Goal: Transaction & Acquisition: Purchase product/service

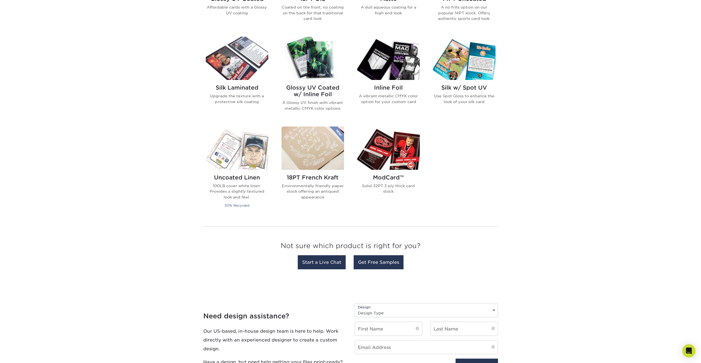
scroll to position [248, 0]
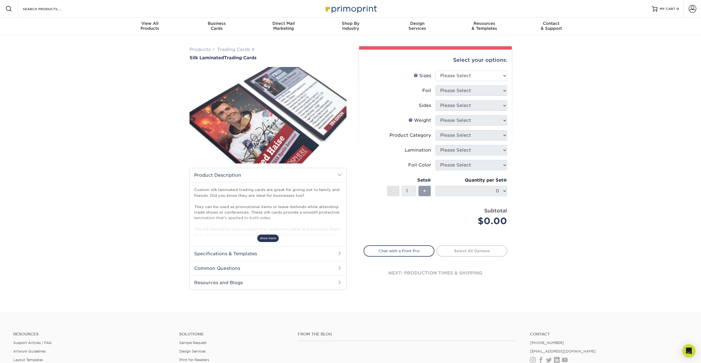
click at [269, 239] on span "show more" at bounding box center [267, 237] width 21 height 7
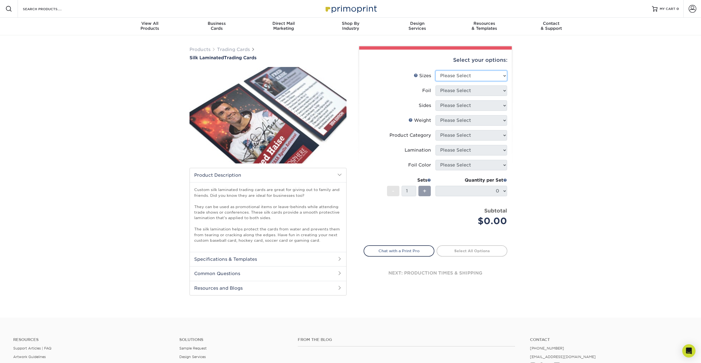
click at [470, 72] on select "Please Select 2.5" x 3.5"" at bounding box center [472, 76] width 72 height 10
select select "2.50x3.50"
click at [436, 71] on select "Please Select 2.5" x 3.5"" at bounding box center [472, 76] width 72 height 10
click at [457, 93] on select "Please Select No Yes" at bounding box center [472, 90] width 72 height 10
click at [454, 90] on select "Please Select No Yes" at bounding box center [472, 90] width 72 height 10
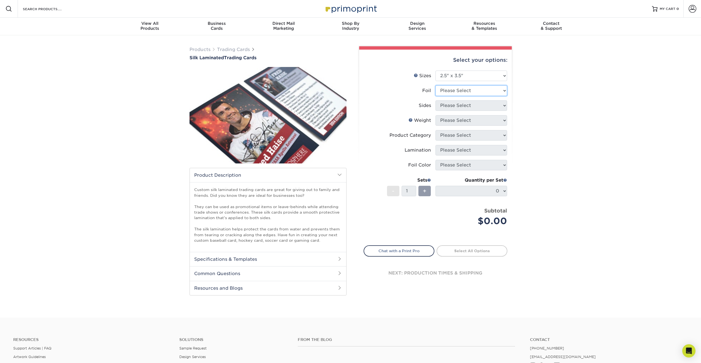
click at [455, 91] on select "Please Select No Yes" at bounding box center [472, 90] width 72 height 10
select select "1"
click at [436, 85] on select "Please Select No Yes" at bounding box center [472, 90] width 72 height 10
click at [454, 106] on select "Please Select Print Both Sides - Foil Both Sides Print Both Sides - Foil Front …" at bounding box center [472, 105] width 72 height 10
select select "e9e9dfb3-fba1-4d60-972c-fd9ca5904d33"
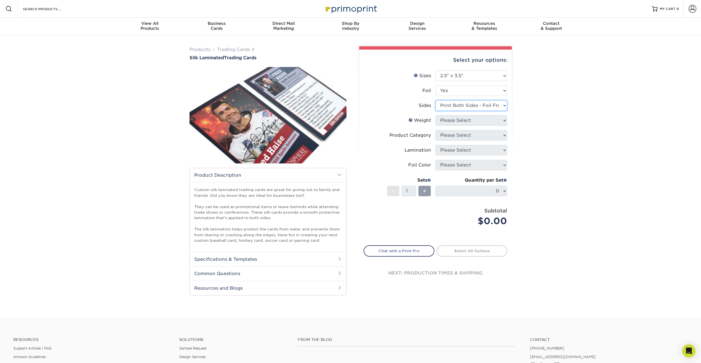
click at [436, 100] on select "Please Select Print Both Sides - Foil Both Sides Print Both Sides - Foil Front …" at bounding box center [472, 105] width 72 height 10
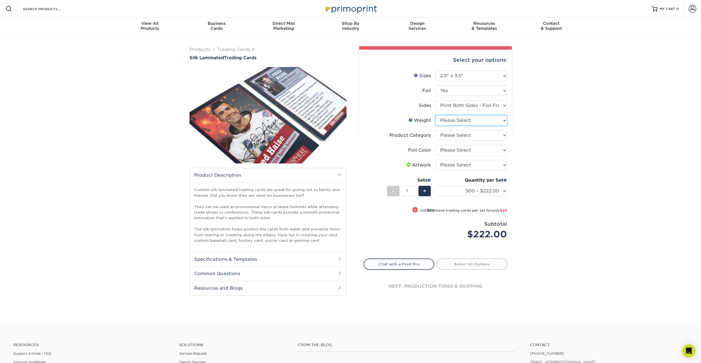
click at [450, 121] on select "Please Select 16PT" at bounding box center [472, 120] width 72 height 10
select select "16PT"
click at [436, 115] on select "Please Select 16PT" at bounding box center [472, 120] width 72 height 10
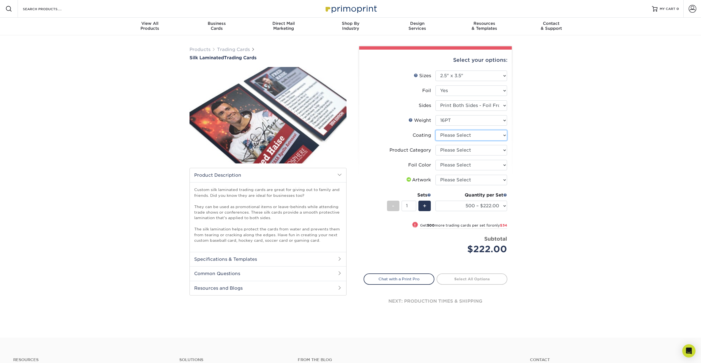
click at [450, 133] on select at bounding box center [472, 135] width 72 height 10
click at [451, 136] on select at bounding box center [472, 135] width 72 height 10
click at [455, 151] on select "Please Select Trading Cards" at bounding box center [472, 150] width 72 height 10
select select "c2f9bce9-36c2-409d-b101-c29d9d031e18"
click at [436, 145] on select "Please Select Trading Cards" at bounding box center [472, 150] width 72 height 10
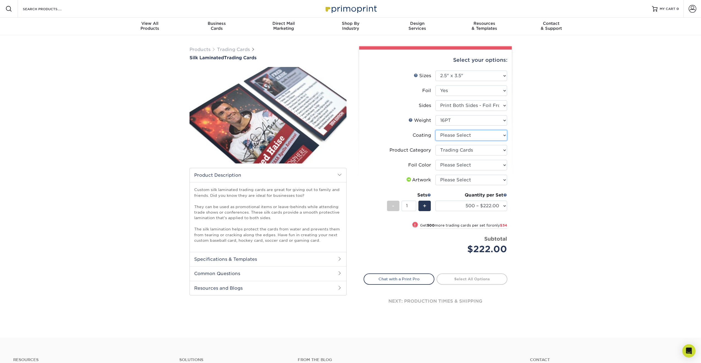
click at [449, 135] on select at bounding box center [472, 135] width 72 height 10
select select "3e7618de-abca-4bda-9f97-8b9129e913d8"
click at [436, 130] on select at bounding box center [472, 135] width 72 height 10
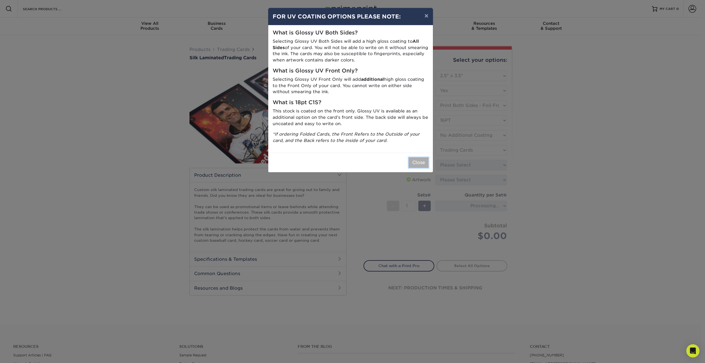
click at [424, 163] on button "Close" at bounding box center [419, 162] width 20 height 10
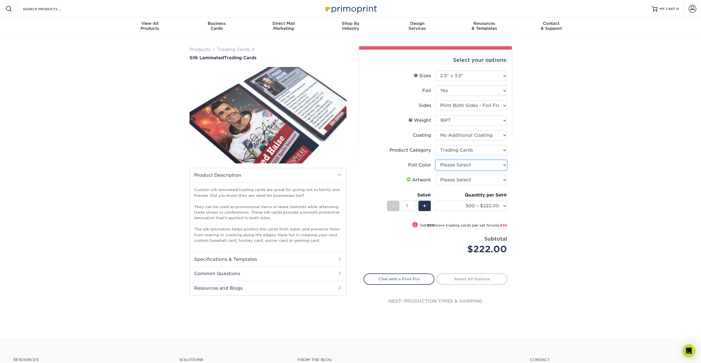
click at [465, 167] on select "Please Select Silver Foil Rose Gold Foil Red Foil Gold Foil Copper Foil Blue Fo…" at bounding box center [472, 165] width 72 height 10
select select "f6b57705-51a7-4c3f-af19-88f31284f15c"
click at [436, 160] on select "Please Select Silver Foil Rose Gold Foil Red Foil Gold Foil Copper Foil Blue Fo…" at bounding box center [472, 165] width 72 height 10
click at [459, 180] on select "Please Select I will upload files I need a design - $100" at bounding box center [472, 180] width 72 height 10
click at [456, 179] on select "Please Select I will upload files I need a design - $100" at bounding box center [472, 180] width 72 height 10
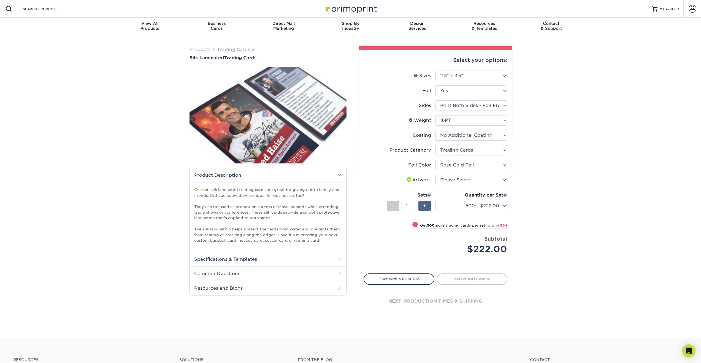
click at [426, 205] on span "+" at bounding box center [425, 206] width 4 height 8
click at [391, 207] on div "-" at bounding box center [393, 206] width 12 height 10
type input "1"
click at [499, 206] on select "500 – $222.00 1000 – $256.00 2500 – $598.00 5000 – $1135.00" at bounding box center [472, 206] width 72 height 10
click at [436, 201] on select "500 – $222.00 1000 – $256.00 2500 – $598.00 5000 – $1135.00" at bounding box center [472, 206] width 72 height 10
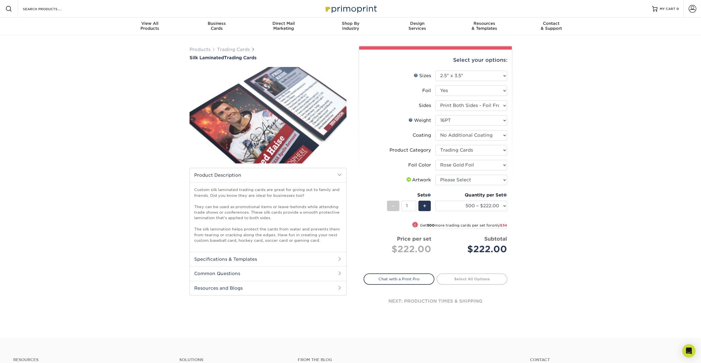
click at [535, 181] on div "Products Trading Cards Silk Laminated Trading Cards show more Templates" at bounding box center [350, 186] width 701 height 302
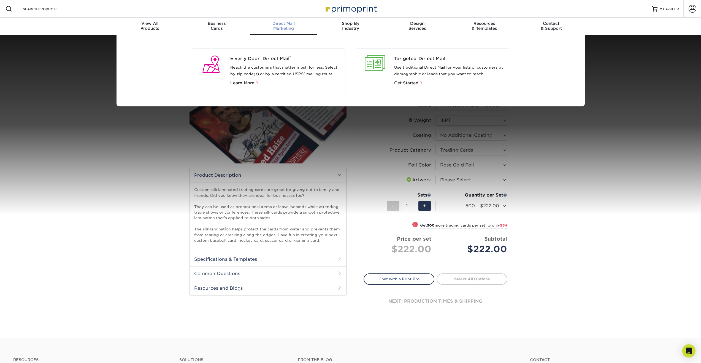
drag, startPoint x: 273, startPoint y: 73, endPoint x: 274, endPoint y: 77, distance: 3.6
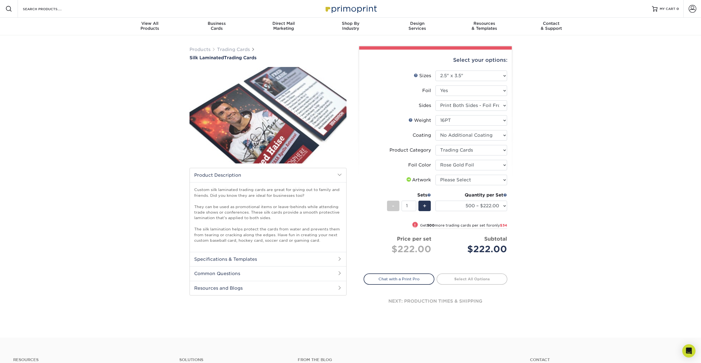
drag, startPoint x: 203, startPoint y: 93, endPoint x: 199, endPoint y: 99, distance: 7.3
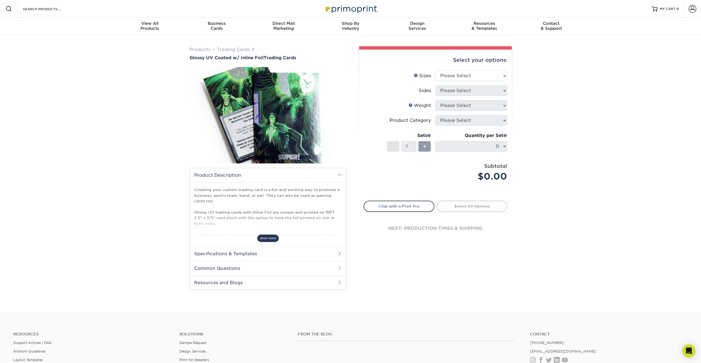
click at [271, 241] on span "show more" at bounding box center [267, 237] width 21 height 7
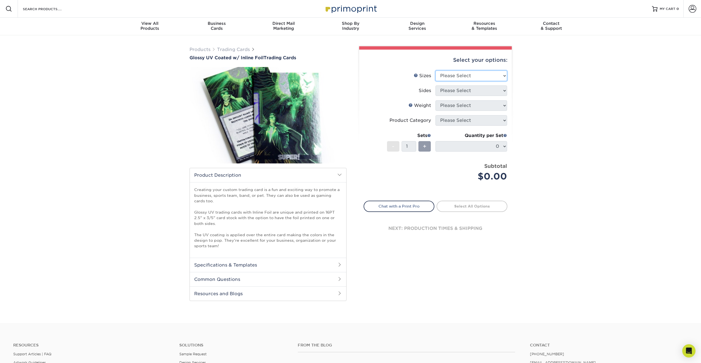
click at [460, 80] on select "Please Select 2.5" x 3.5"" at bounding box center [472, 76] width 72 height 10
select select "2.50x3.50"
click at [436, 71] on select "Please Select 2.5" x 3.5"" at bounding box center [472, 76] width 72 height 10
click at [447, 87] on select "Please Select Print Both Sides - Foil Back Only Print Both Sides - Foil Both Si…" at bounding box center [472, 90] width 72 height 10
select select "e9e9dfb3-fba1-4d60-972c-fd9ca5904d33"
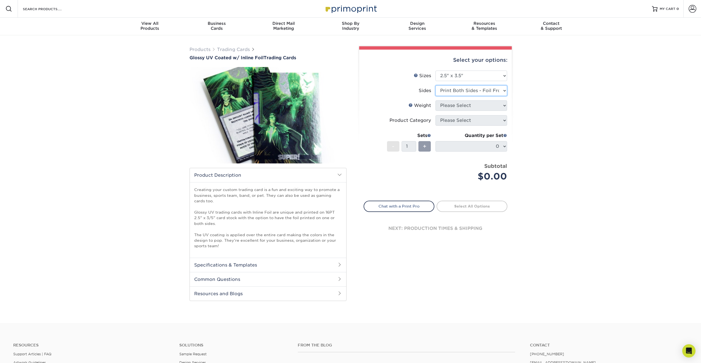
click at [436, 85] on select "Please Select Print Both Sides - Foil Back Only Print Both Sides - Foil Both Si…" at bounding box center [472, 90] width 72 height 10
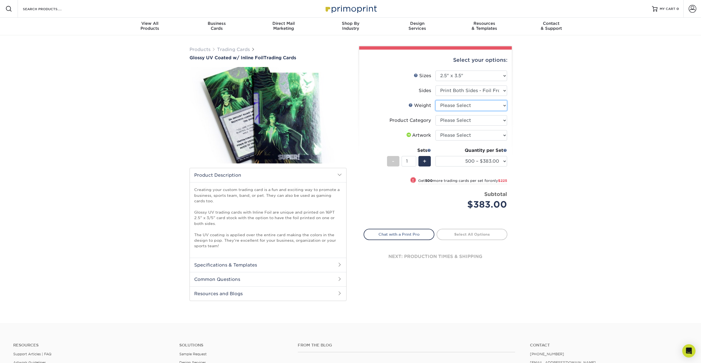
click at [447, 106] on select "Please Select 16PT" at bounding box center [472, 105] width 72 height 10
select select "16PT"
click at [436, 100] on select "Please Select 16PT" at bounding box center [472, 105] width 72 height 10
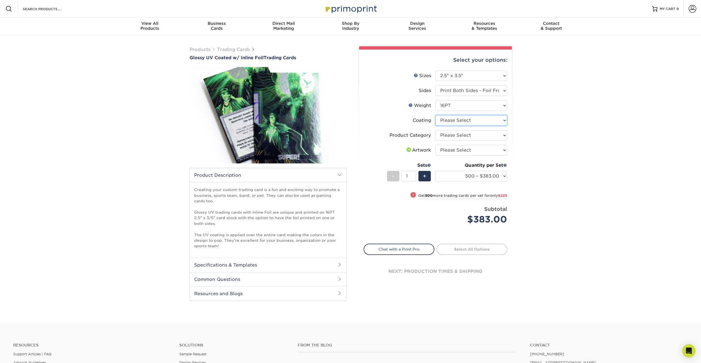
click at [474, 120] on select at bounding box center [472, 120] width 72 height 10
select select "ae367451-b2b8-45df-a344-0f05b6a12993"
click at [436, 115] on select at bounding box center [472, 120] width 72 height 10
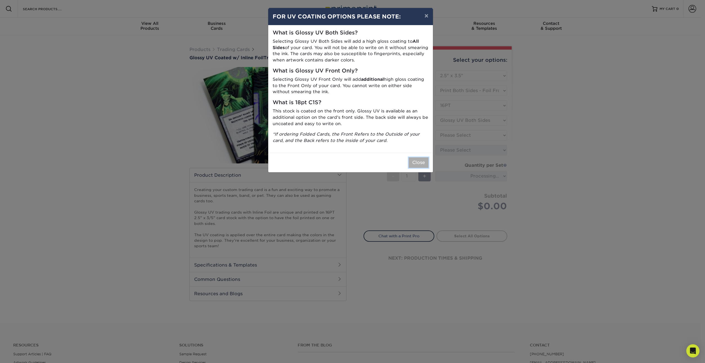
click at [420, 161] on button "Close" at bounding box center [419, 162] width 20 height 10
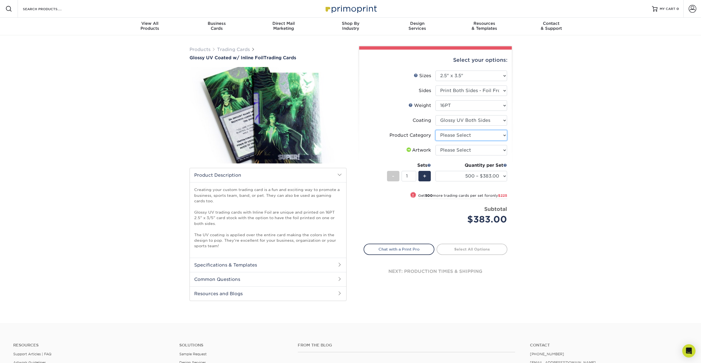
click at [454, 135] on select "Please Select Trading Cards" at bounding box center [472, 135] width 72 height 10
select select "c2f9bce9-36c2-409d-b101-c29d9d031e18"
click at [436, 130] on select "Please Select Trading Cards" at bounding box center [472, 135] width 72 height 10
click at [454, 149] on select "Please Select I will upload files I need a design - $100" at bounding box center [472, 150] width 72 height 10
select select "upload"
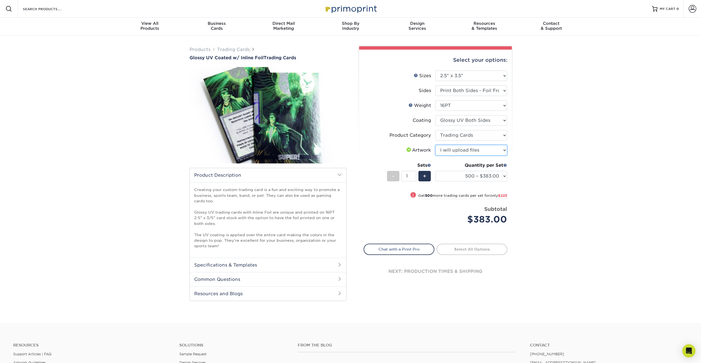
click at [436, 145] on select "Please Select I will upload files I need a design - $100" at bounding box center [472, 150] width 72 height 10
click at [474, 176] on select "500 – $383.00 1000 – $608.00 2500 – $883.00 5000 – $1252.00" at bounding box center [472, 176] width 72 height 10
